Goal: Find contact information: Obtain details needed to contact an individual or organization

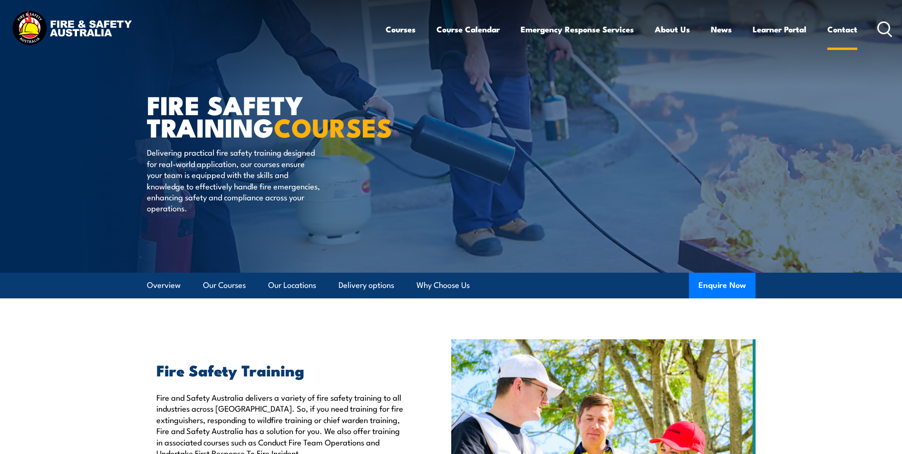
click at [852, 33] on link "Contact" at bounding box center [842, 29] width 30 height 25
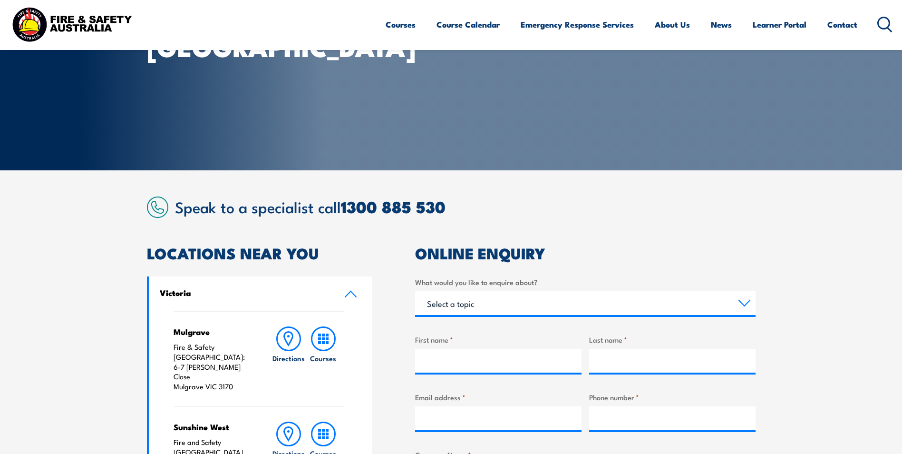
scroll to position [95, 0]
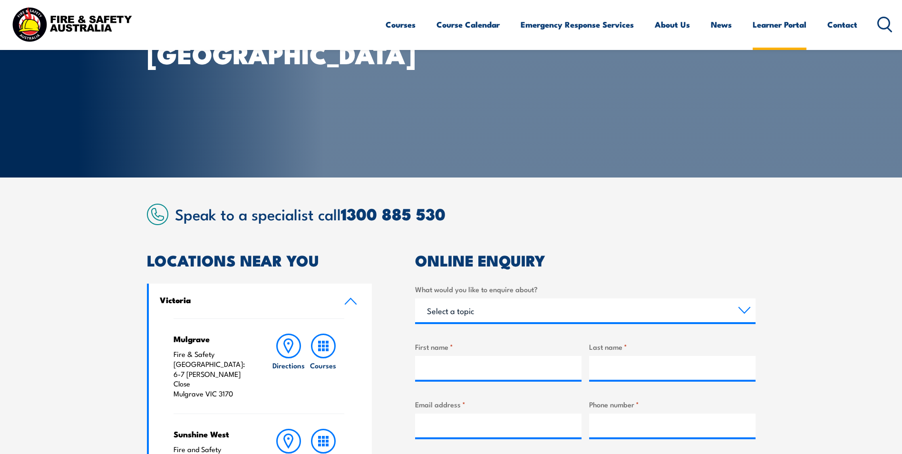
click at [781, 28] on link "Learner Portal" at bounding box center [780, 24] width 54 height 25
click at [757, 29] on link "Learner Portal" at bounding box center [780, 24] width 54 height 25
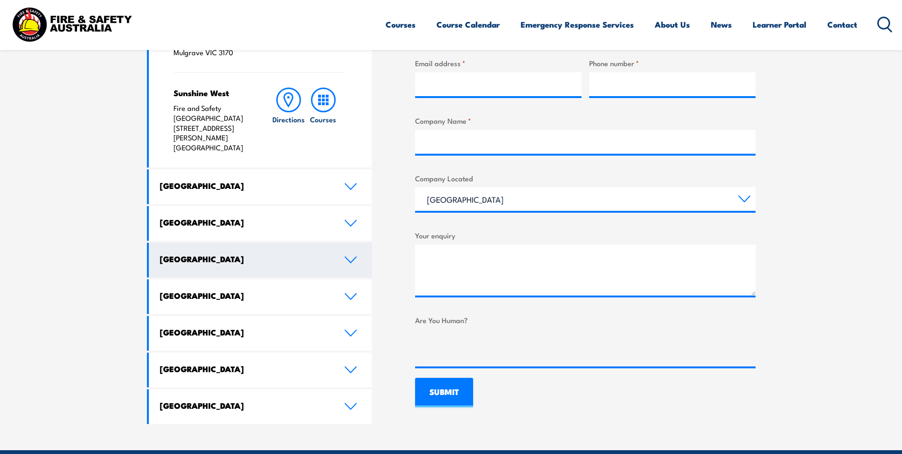
scroll to position [523, 0]
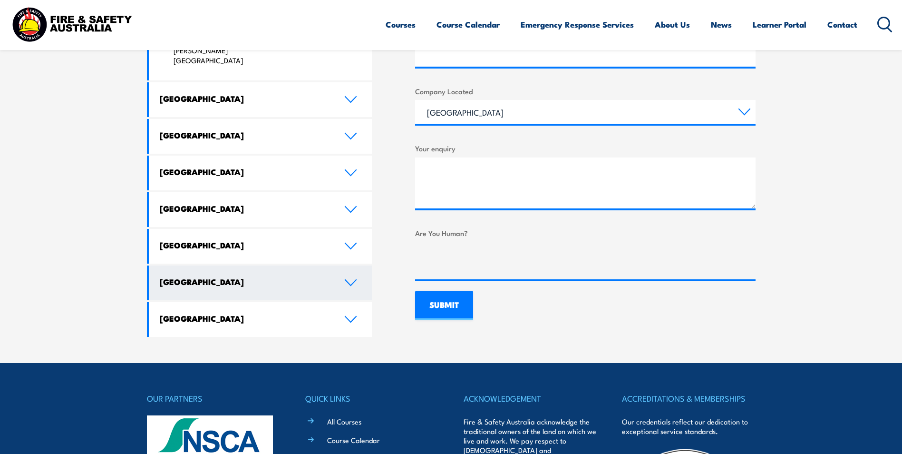
click at [270, 276] on h4 "[GEOGRAPHIC_DATA]" at bounding box center [245, 281] width 170 height 10
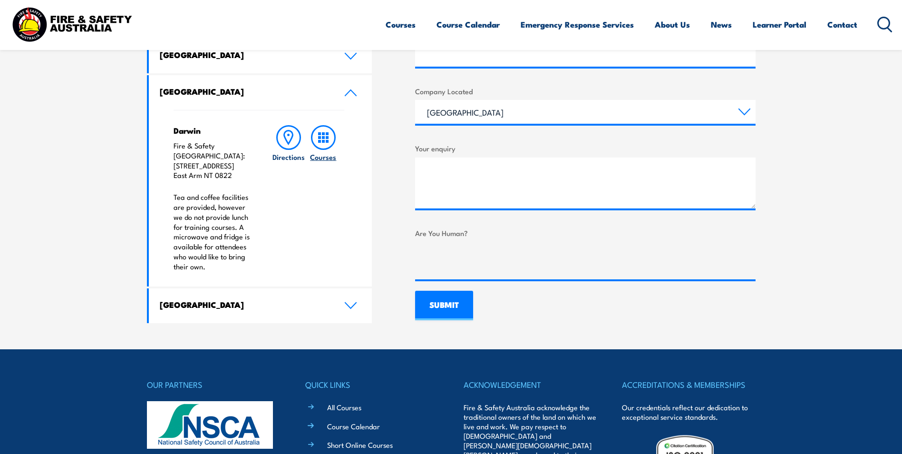
click at [316, 138] on icon at bounding box center [323, 137] width 25 height 25
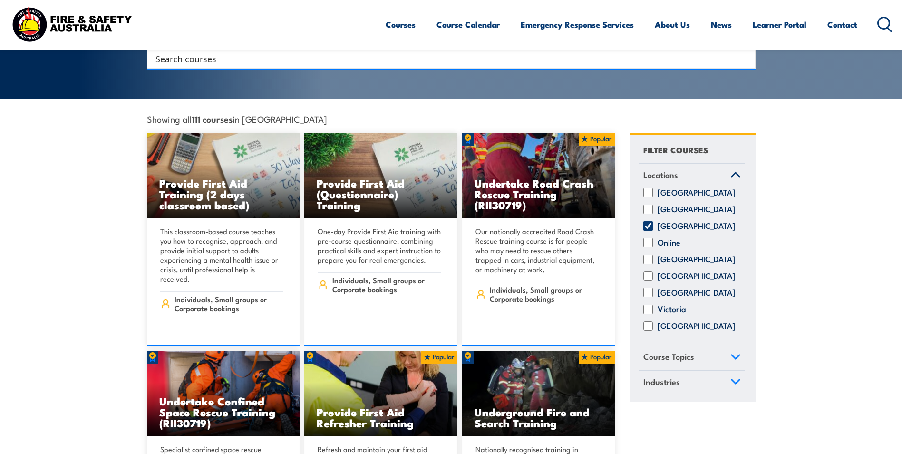
scroll to position [95, 0]
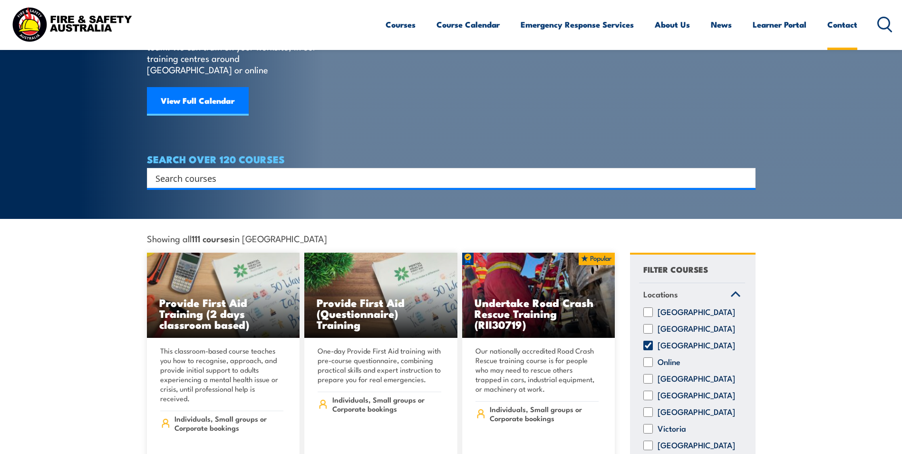
click at [839, 34] on link "Contact" at bounding box center [842, 24] width 30 height 25
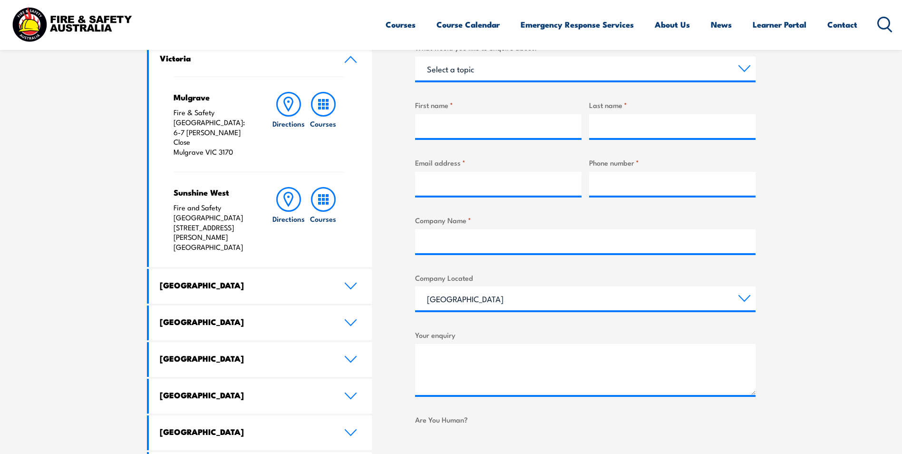
scroll to position [475, 0]
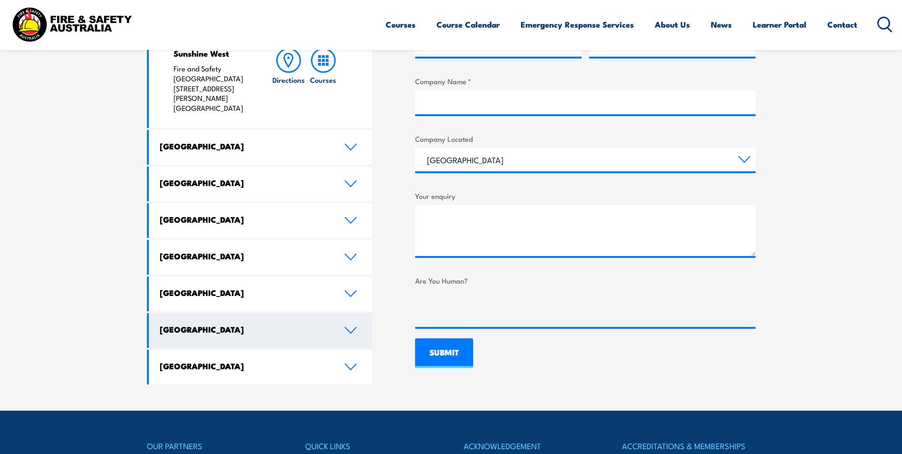
click at [268, 313] on link "[GEOGRAPHIC_DATA]" at bounding box center [260, 330] width 223 height 35
